Goal: Navigation & Orientation: Go to known website

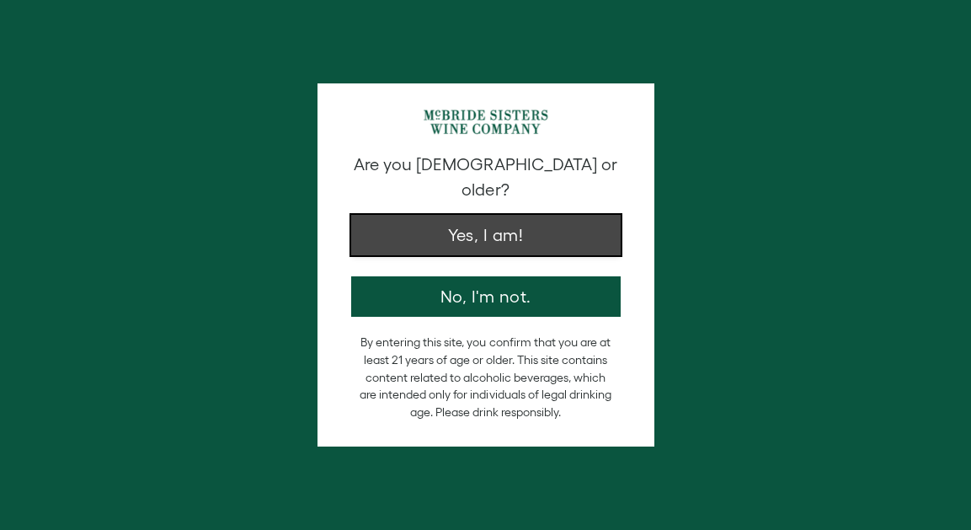
click at [469, 216] on button "Yes, I am!" at bounding box center [486, 235] width 270 height 40
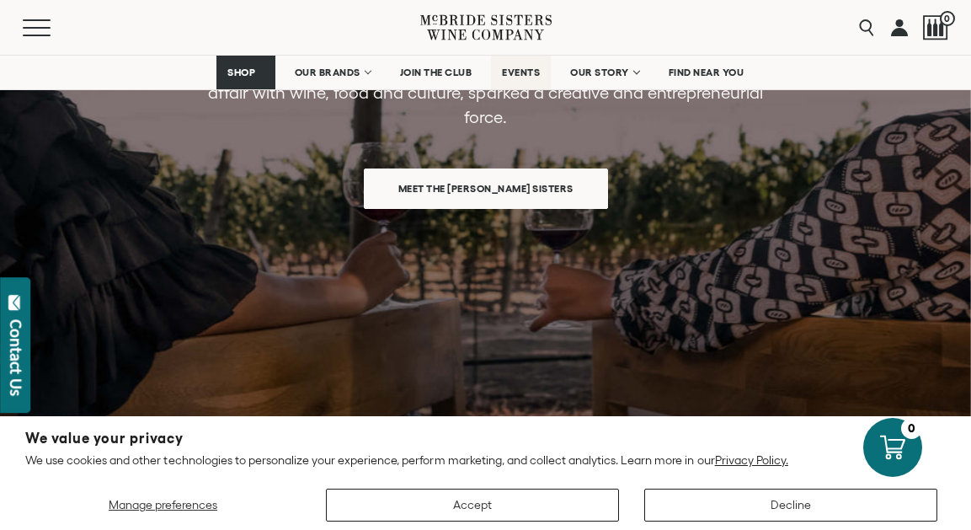
scroll to position [1629, 0]
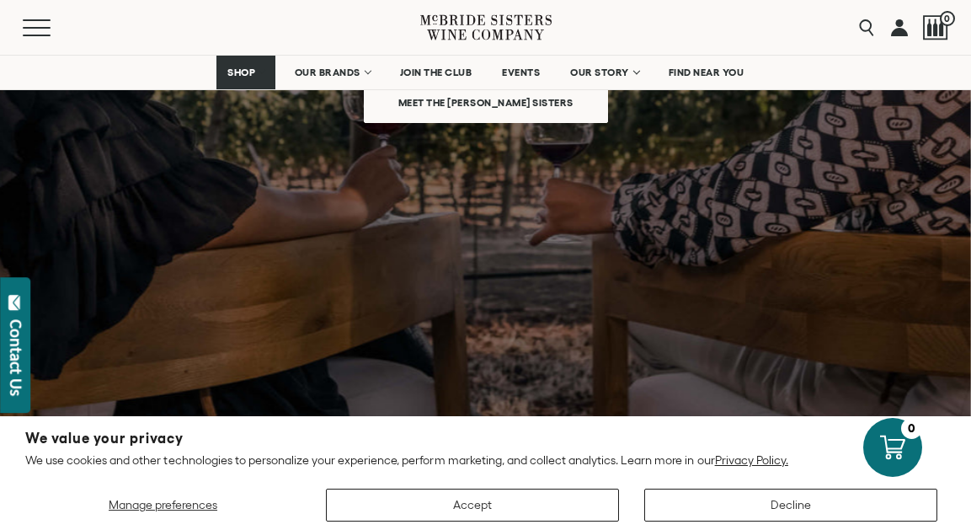
click at [489, 22] on icon at bounding box center [485, 27] width 131 height 48
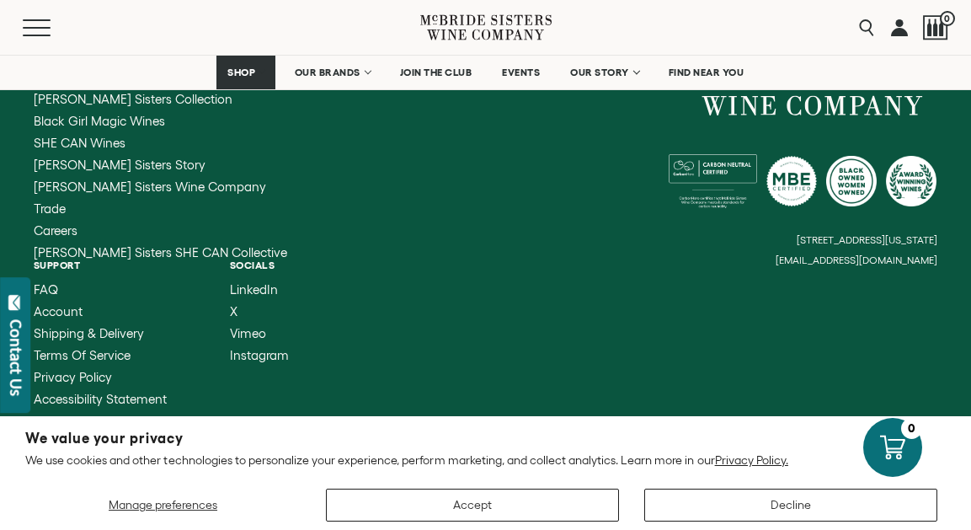
scroll to position [6995, 0]
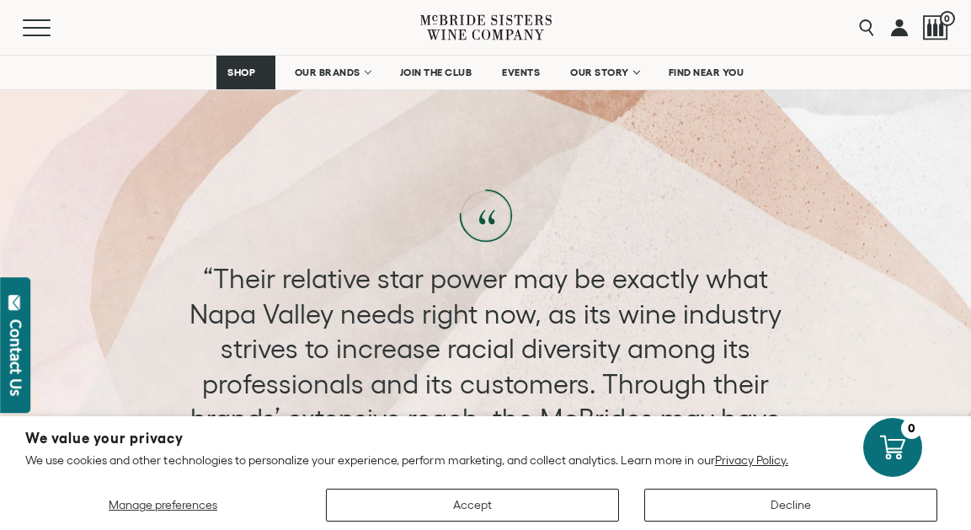
scroll to position [5483, 0]
